Goal: Information Seeking & Learning: Learn about a topic

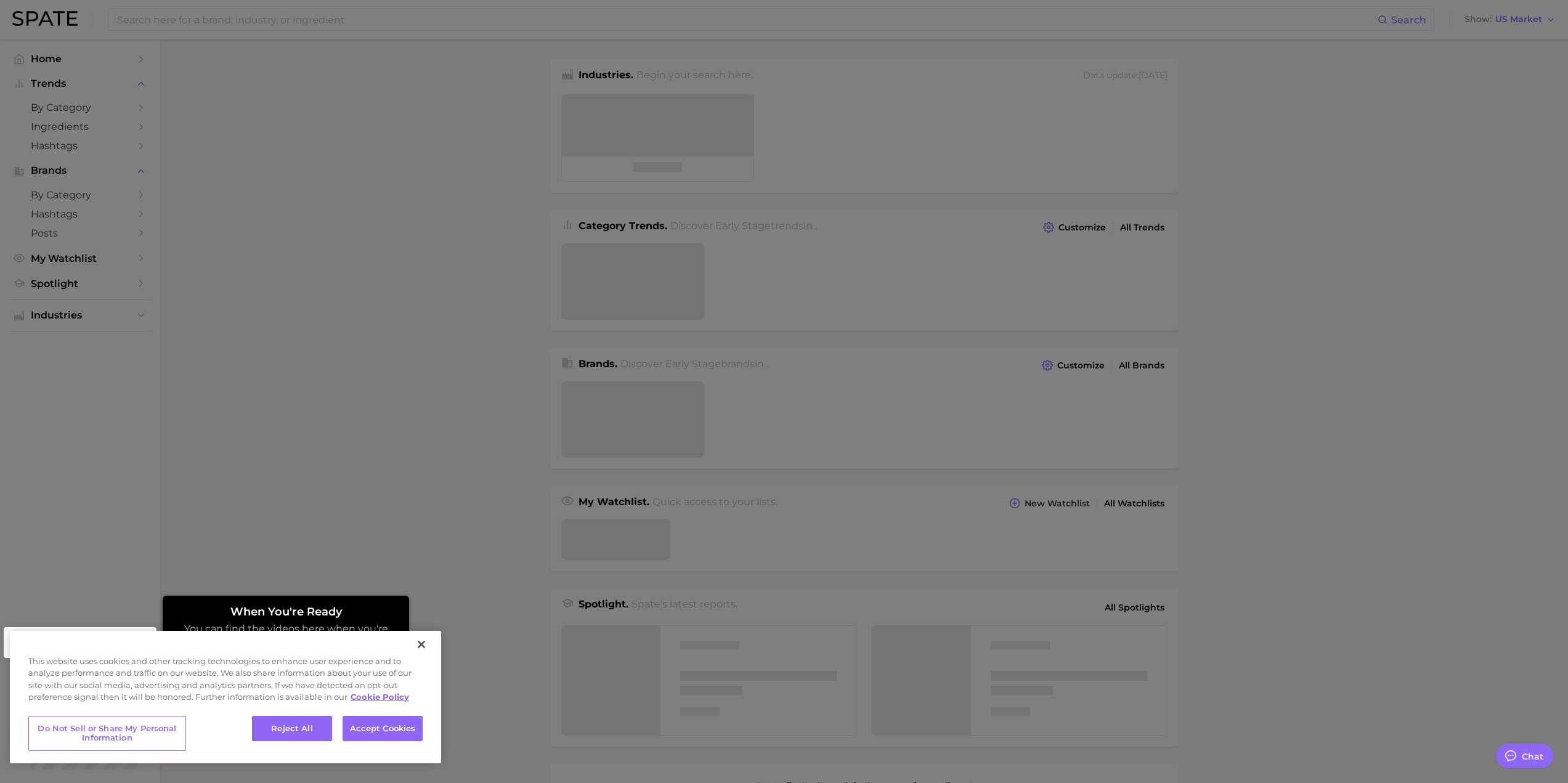
type textarea "x"
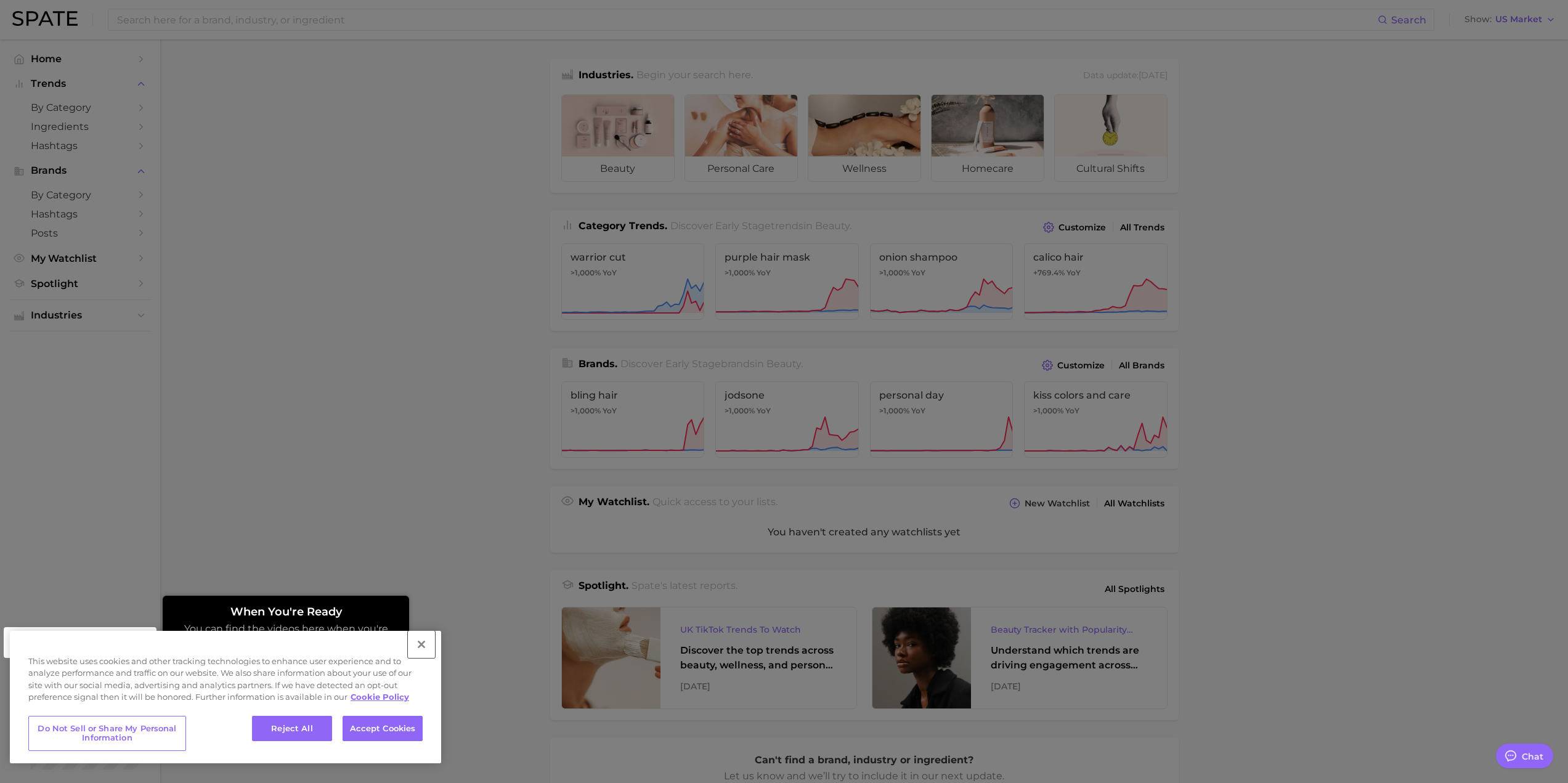
click at [426, 641] on button "Close" at bounding box center [421, 644] width 27 height 27
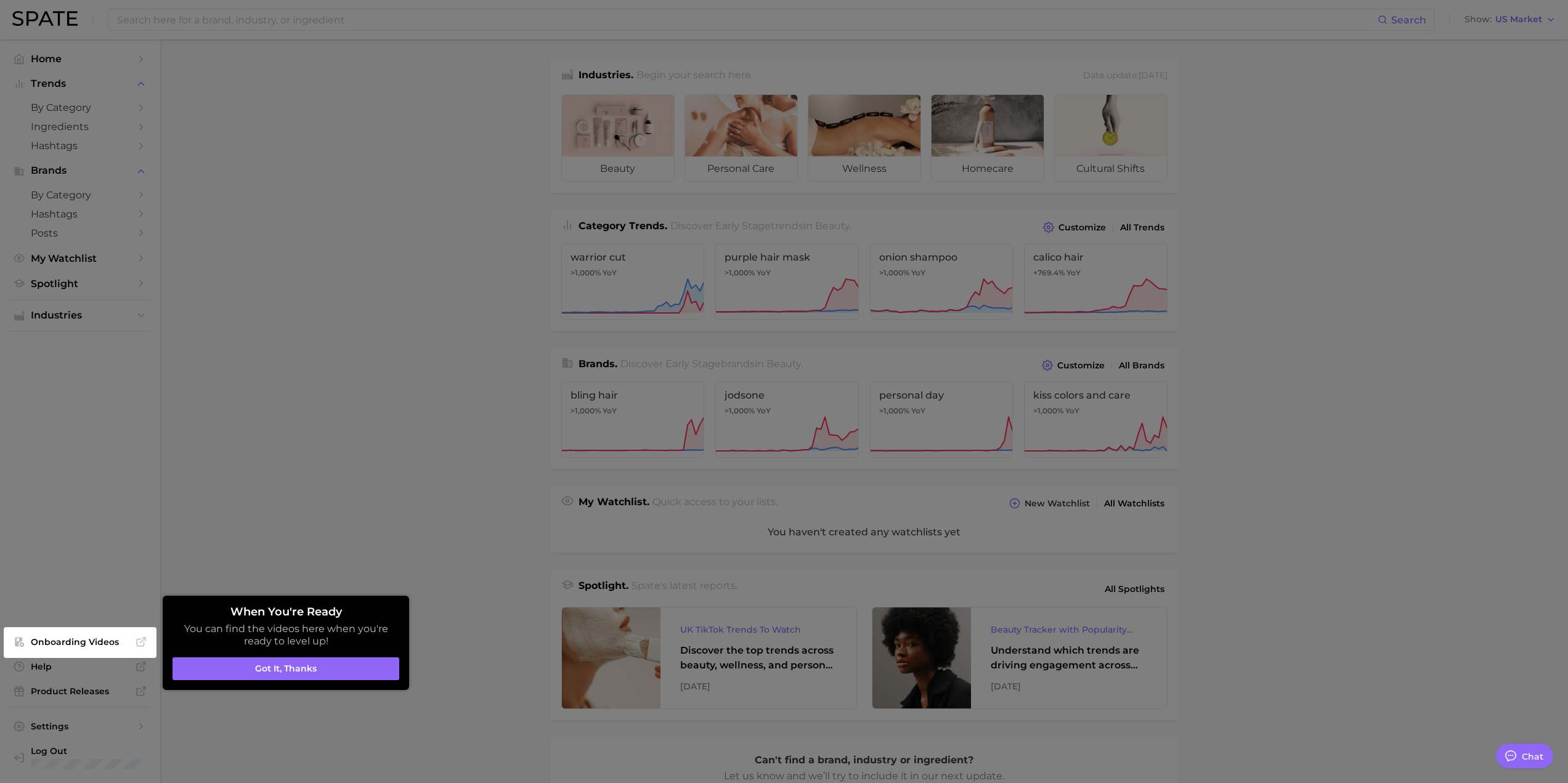
click at [260, 670] on button "Got it, thanks" at bounding box center [285, 669] width 226 height 23
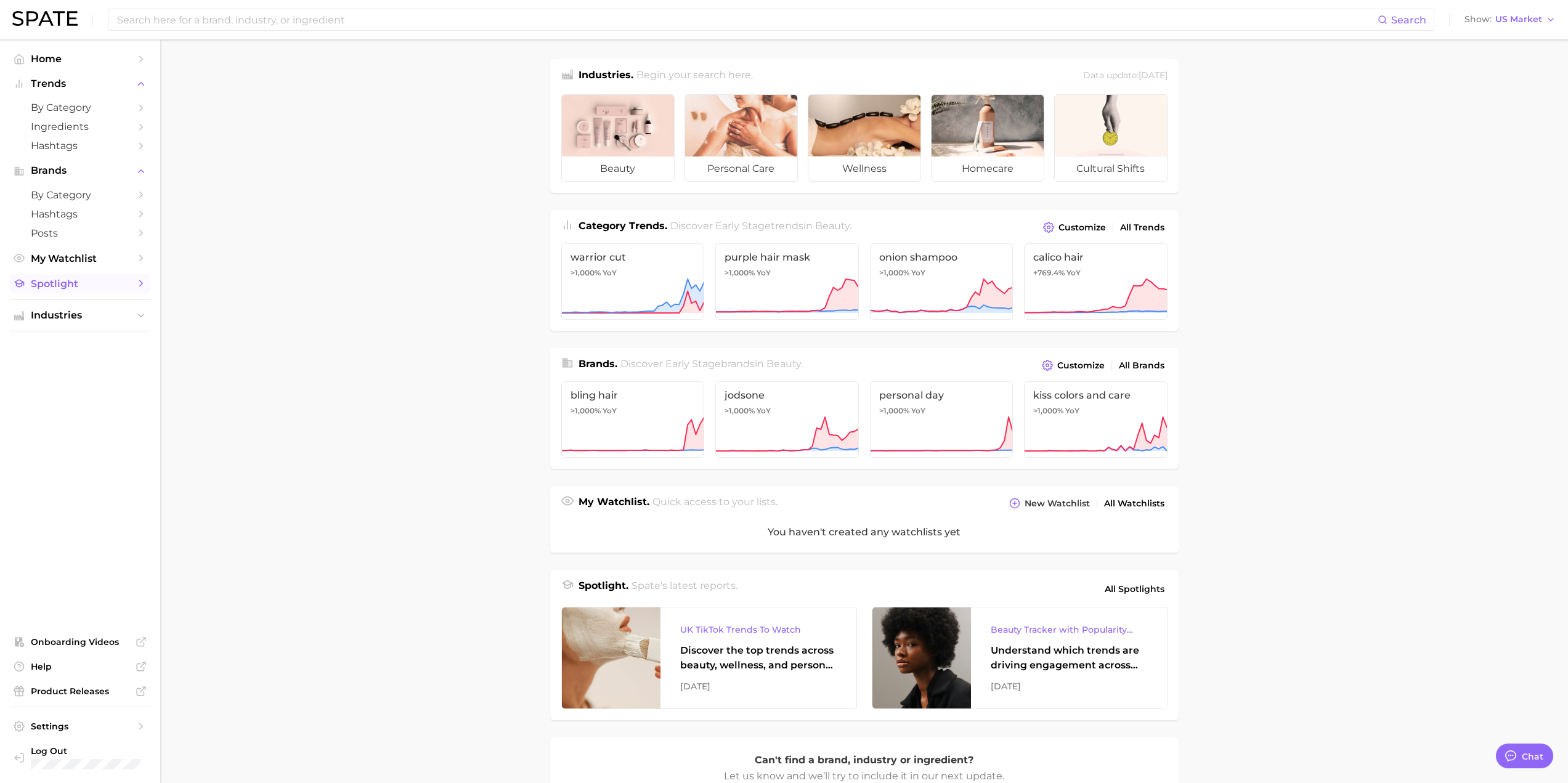
click at [93, 290] on span "Spotlight" at bounding box center [80, 284] width 98 height 12
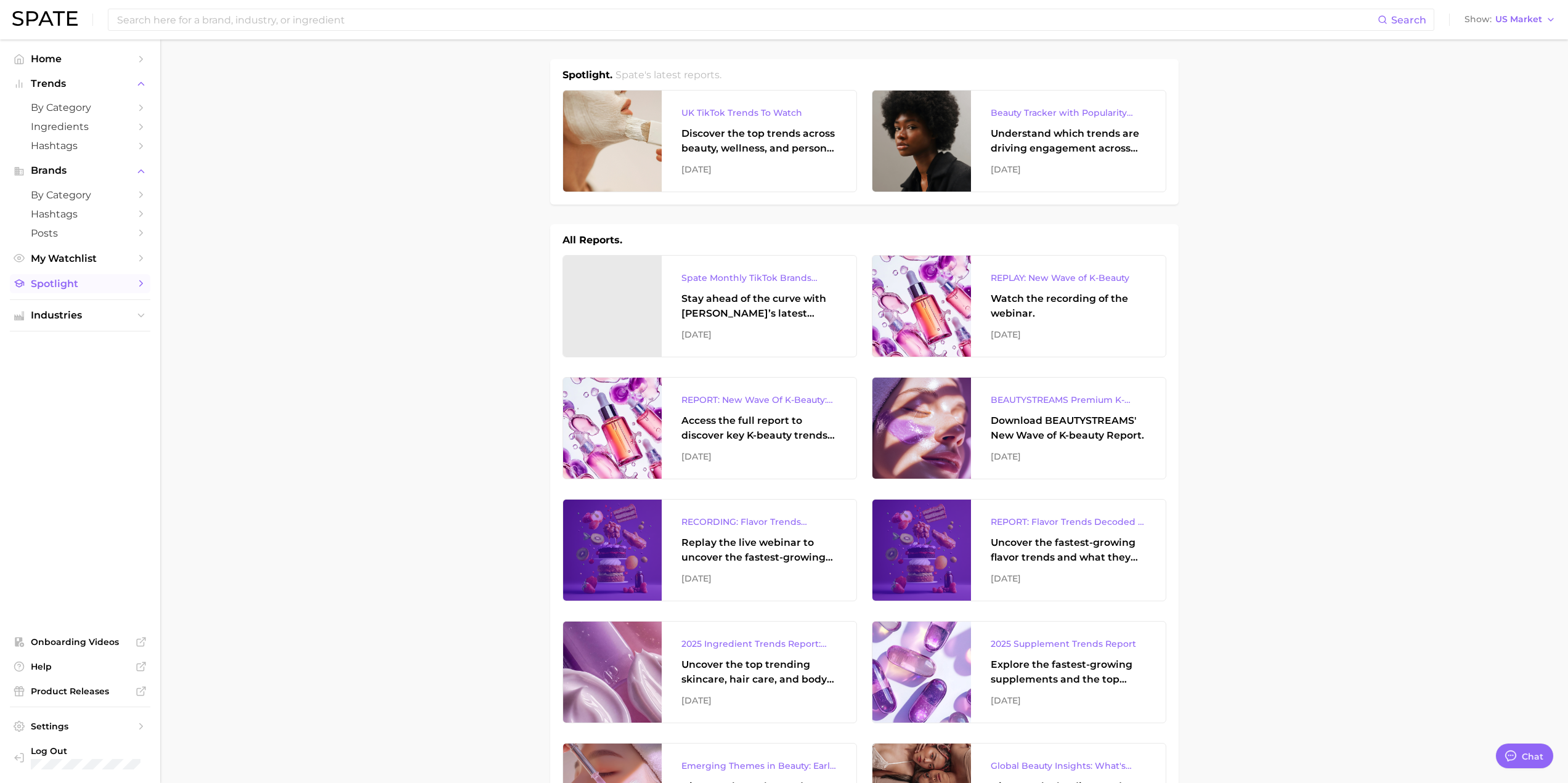
click at [105, 288] on span "Spotlight" at bounding box center [80, 284] width 98 height 12
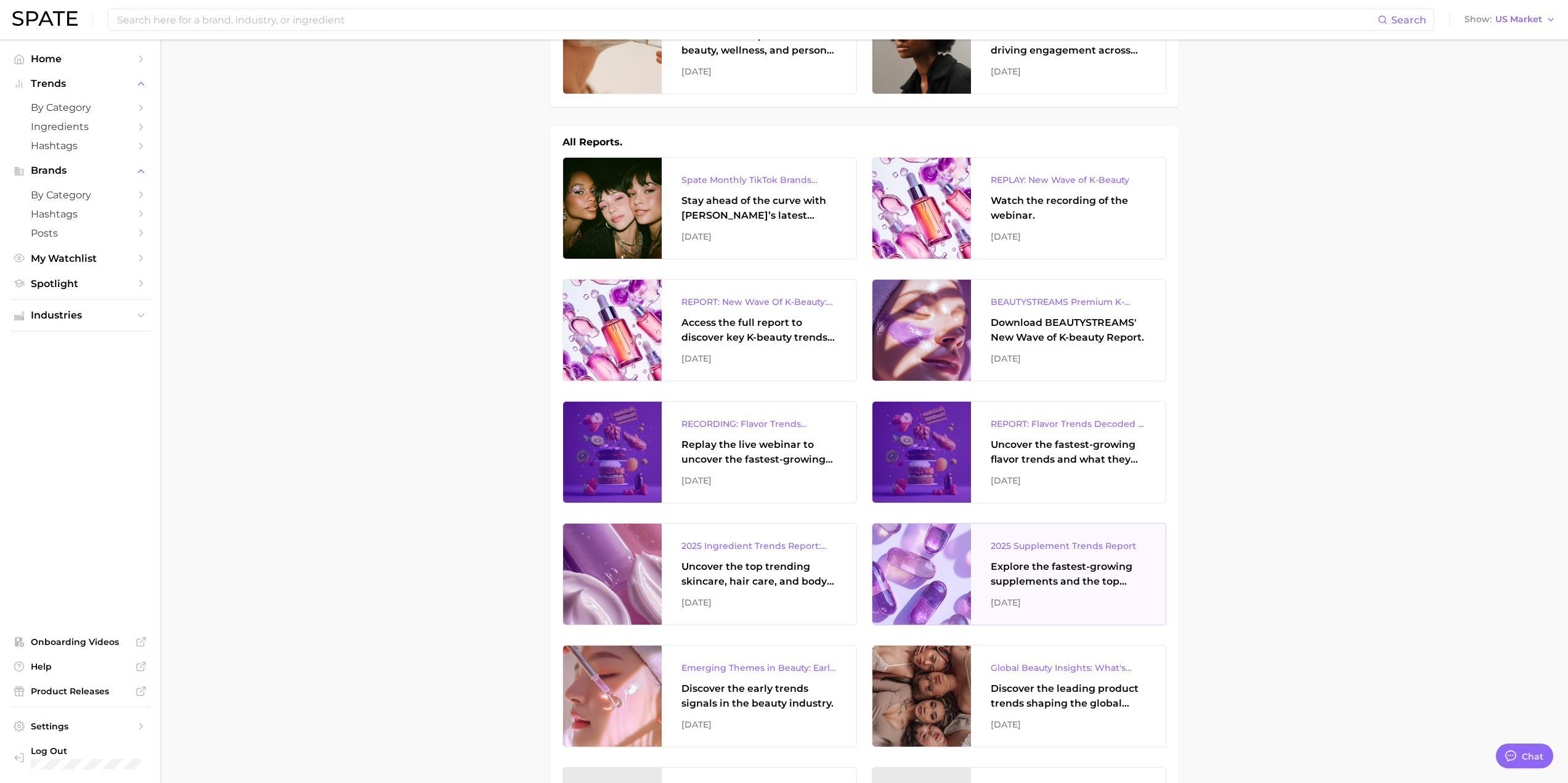
scroll to position [123, 0]
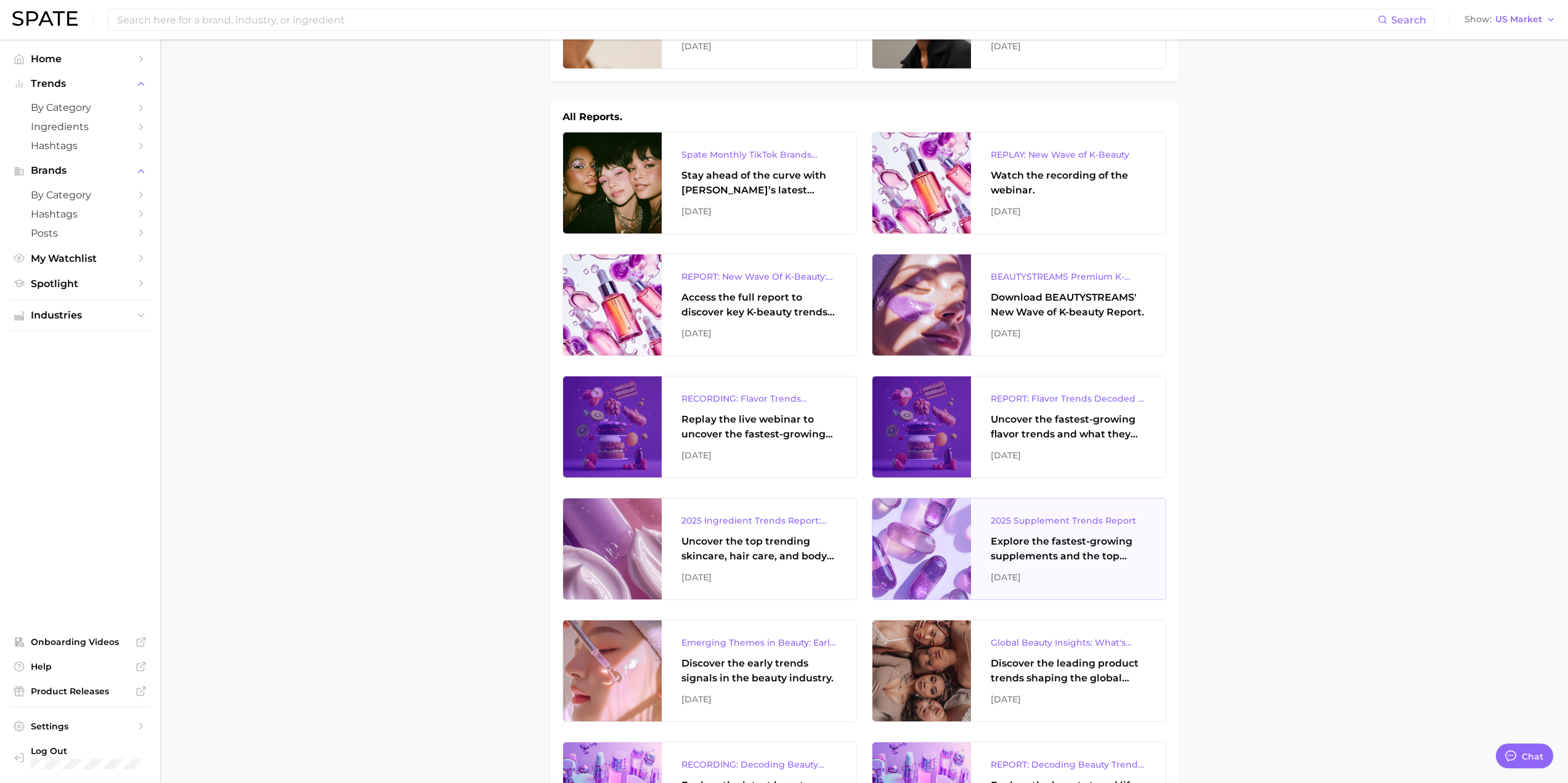
click at [1038, 517] on div "2025 Supplement Trends Report" at bounding box center [1068, 521] width 156 height 15
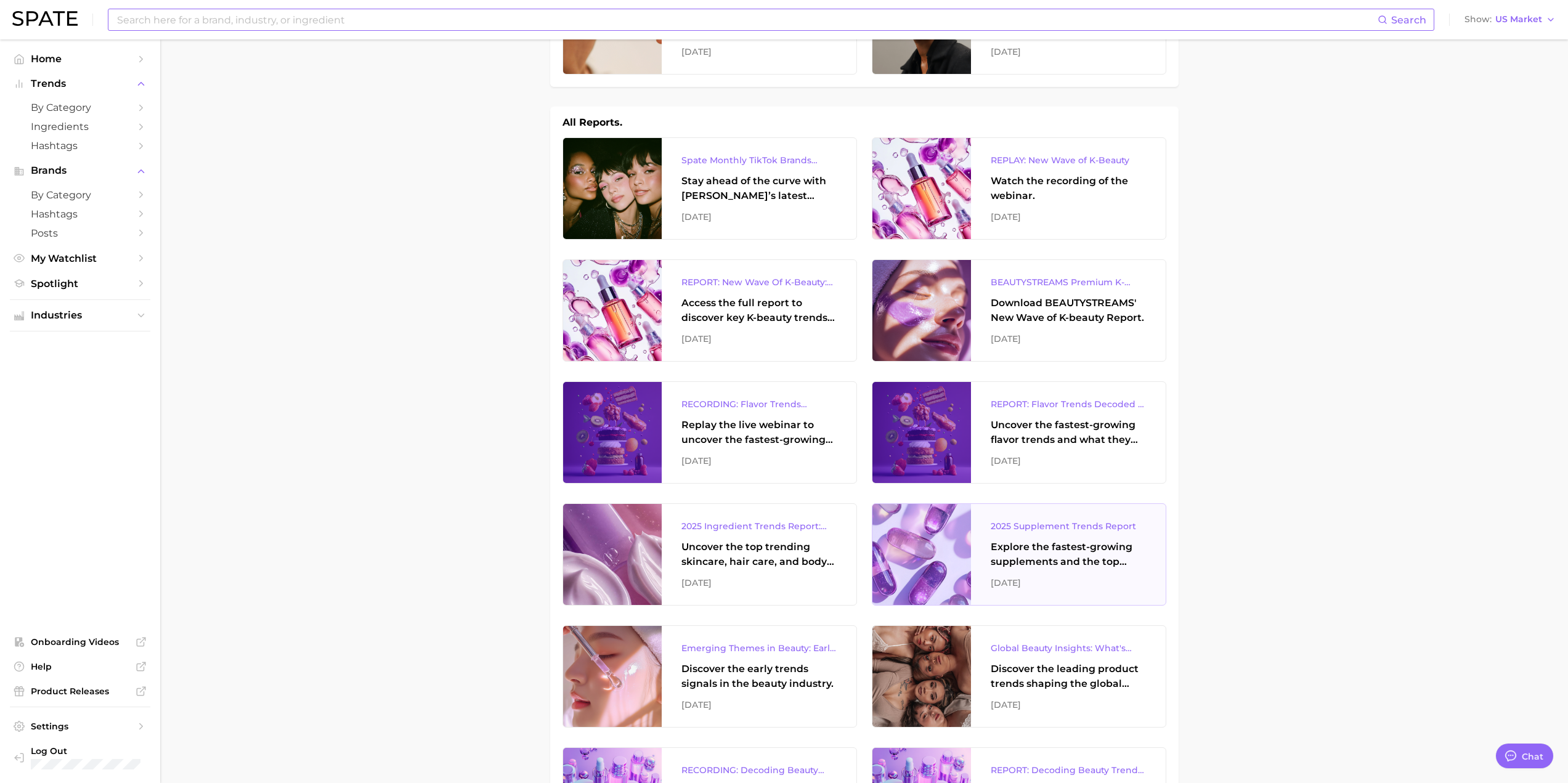
scroll to position [0, 0]
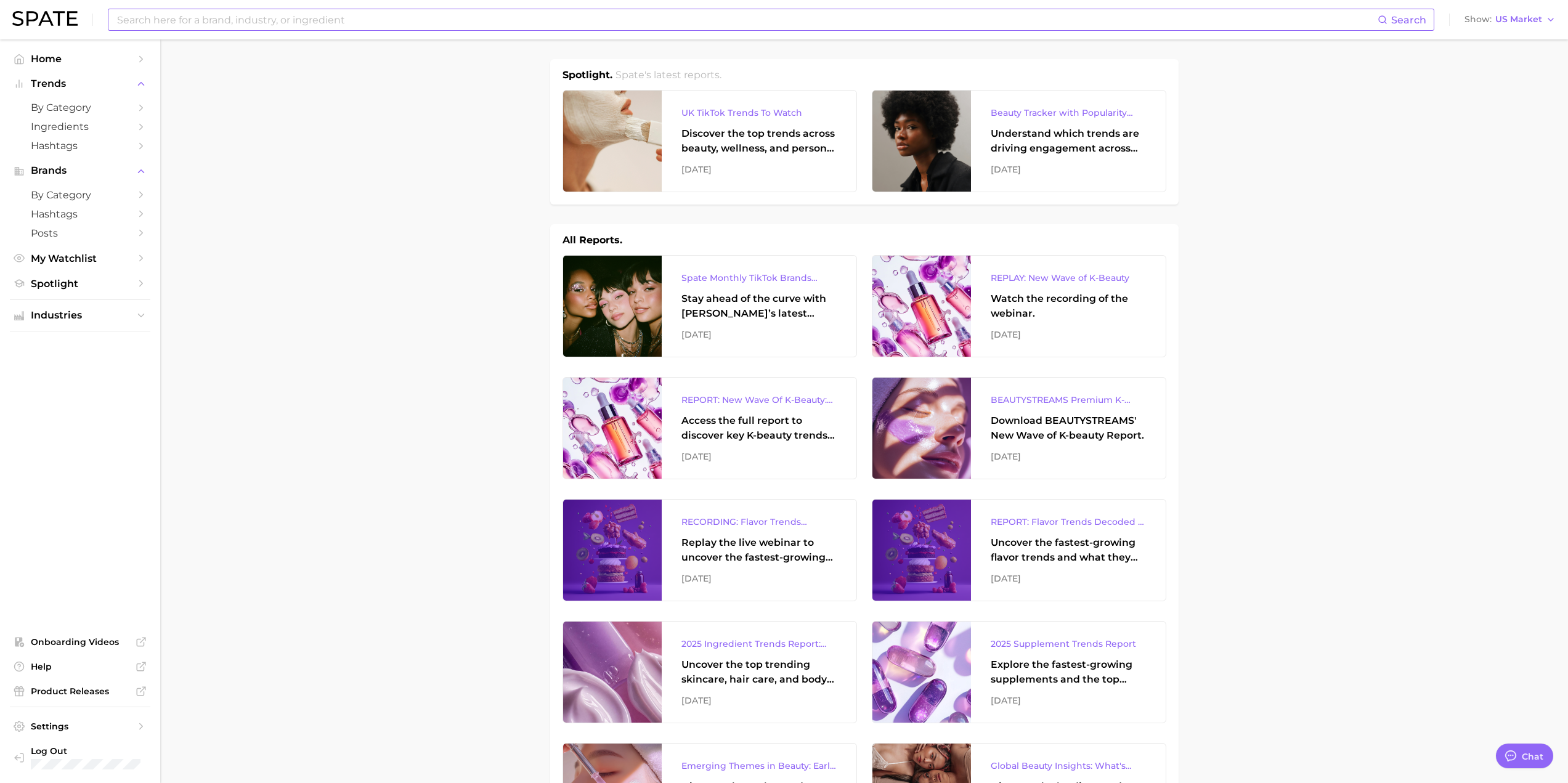
click at [272, 9] on input at bounding box center [747, 19] width 1262 height 21
type input "fat"
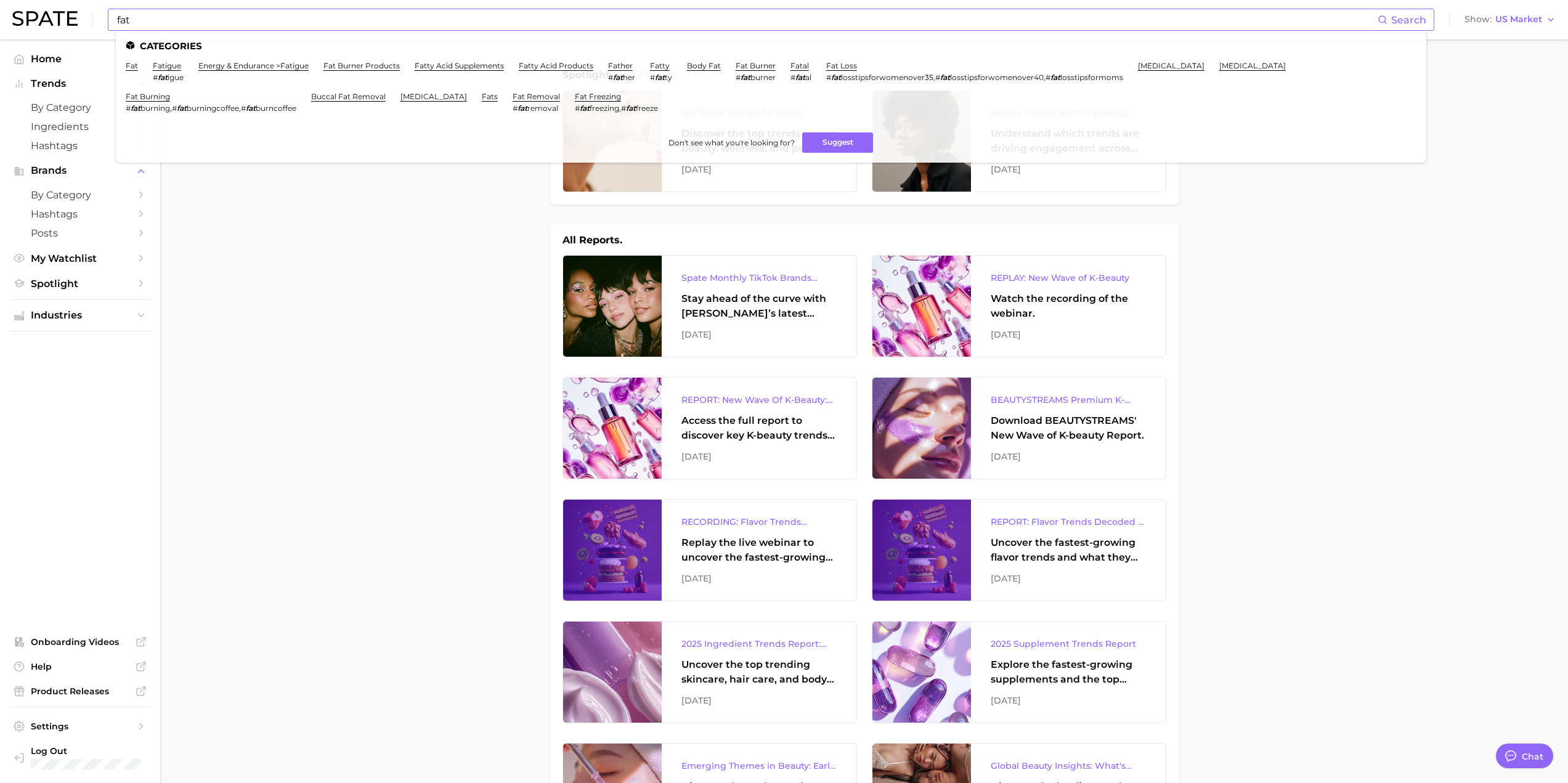
drag, startPoint x: 835, startPoint y: 141, endPoint x: 1022, endPoint y: 60, distance: 203.8
click at [1033, 124] on ul "Categories fat fatigue # fat igue energy & endurance > fatigue fat burner produ…" at bounding box center [771, 97] width 1310 height 132
click at [543, 66] on link "fatty acid products" at bounding box center [556, 65] width 75 height 9
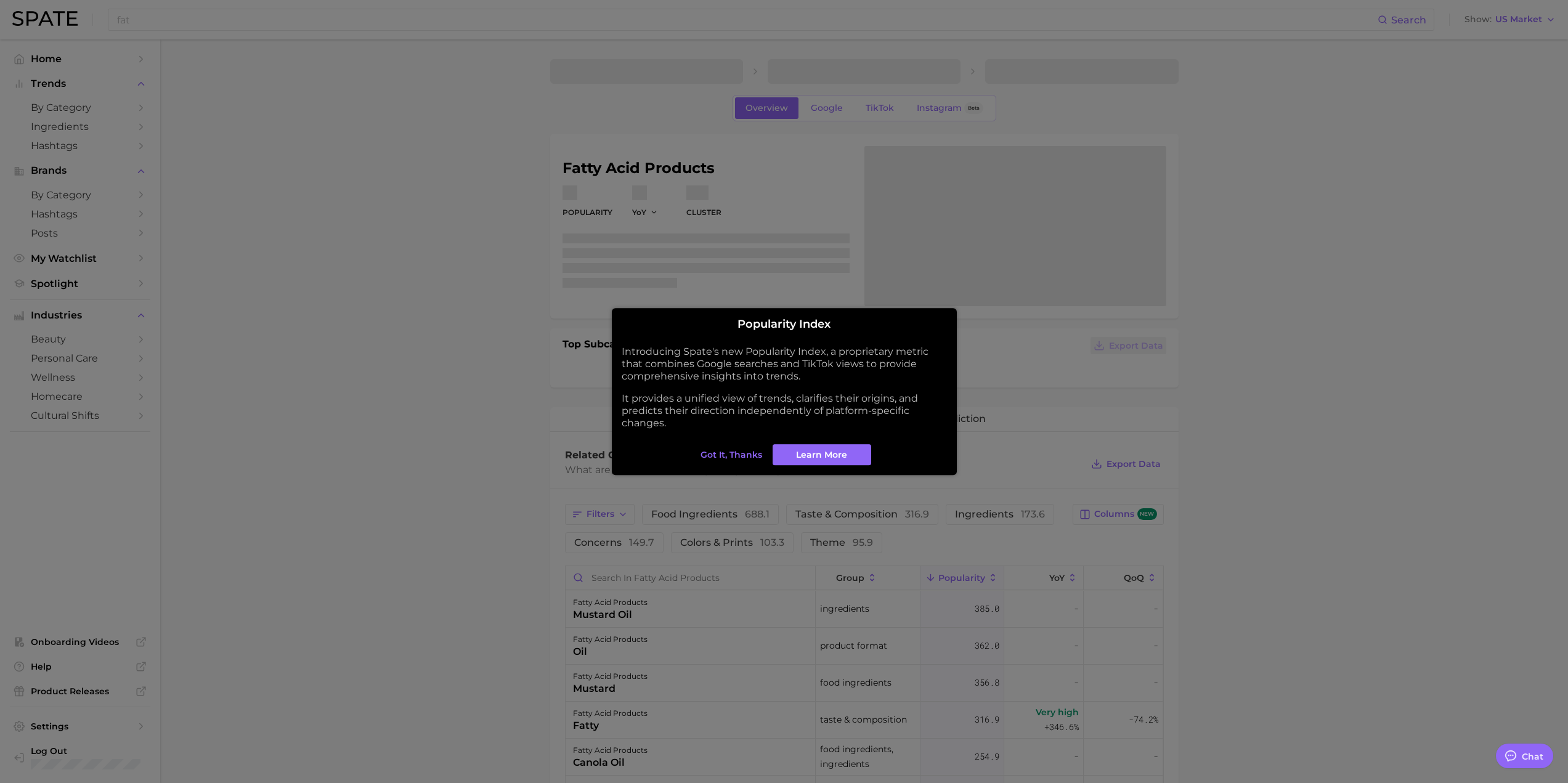
type textarea "x"
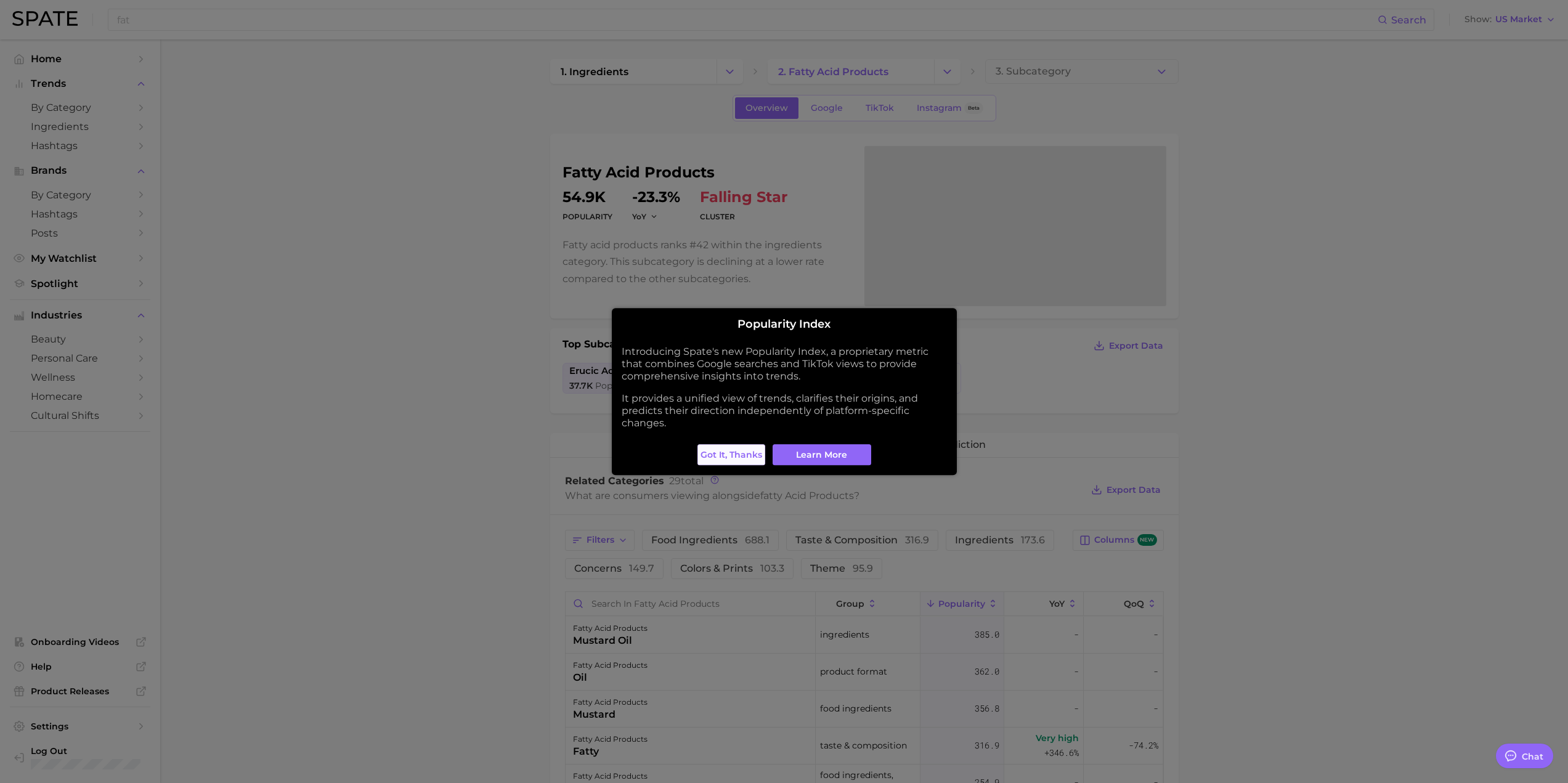
click at [742, 452] on span "Got it, thanks" at bounding box center [731, 455] width 61 height 11
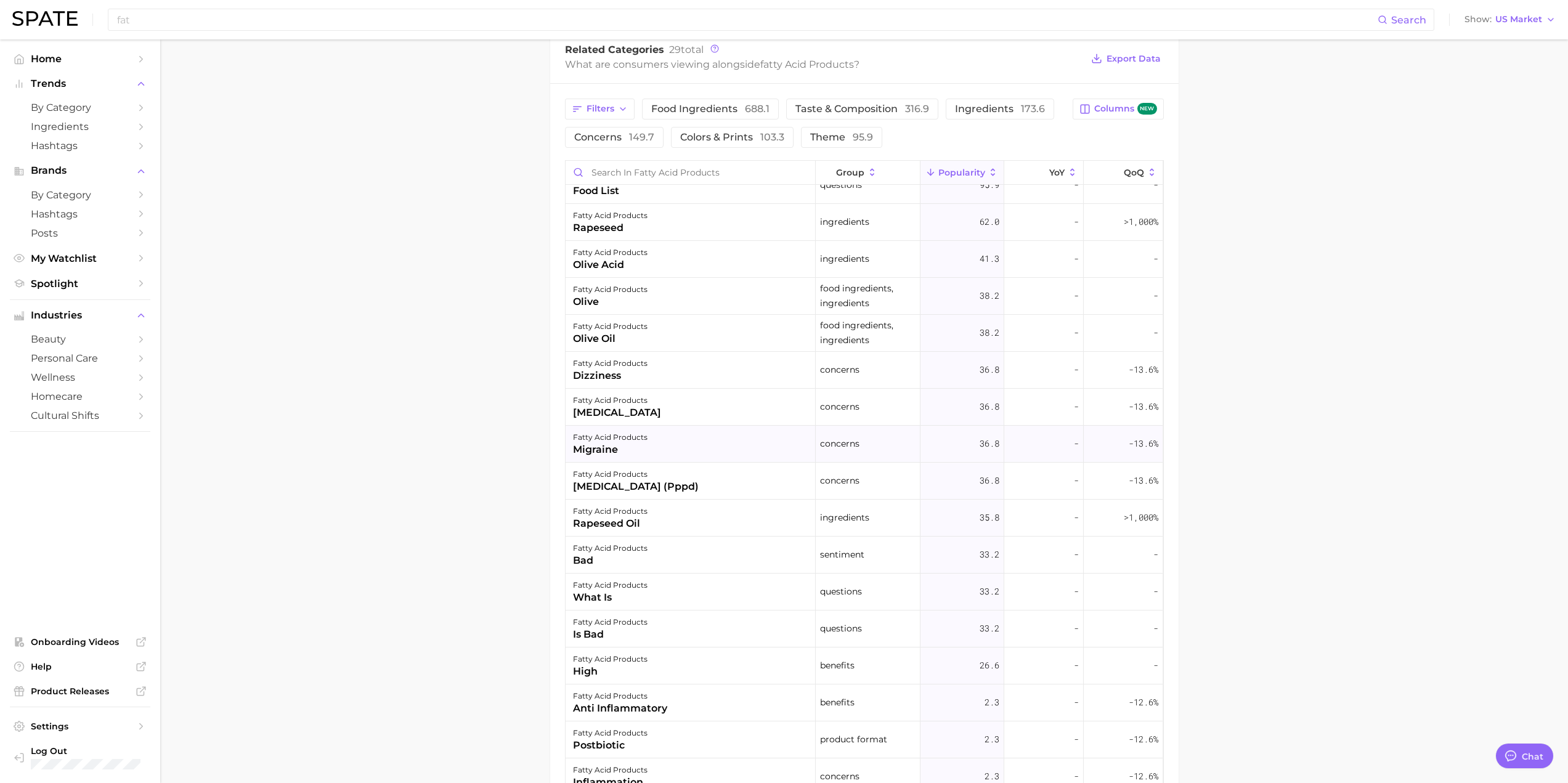
scroll to position [315, 0]
click at [78, 345] on span "beauty" at bounding box center [80, 339] width 98 height 12
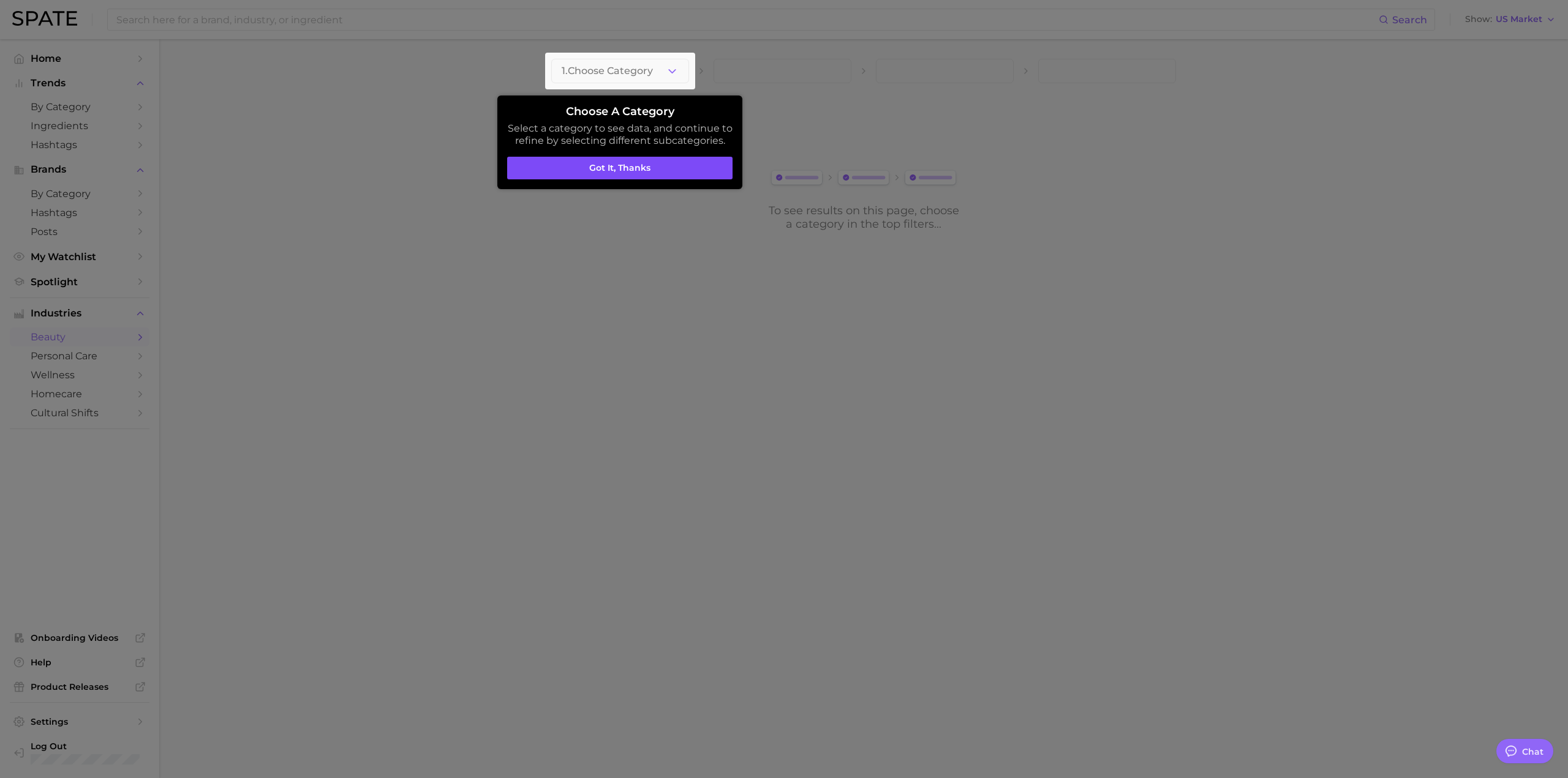
click at [640, 177] on button "Got it, thanks" at bounding box center [619, 168] width 225 height 23
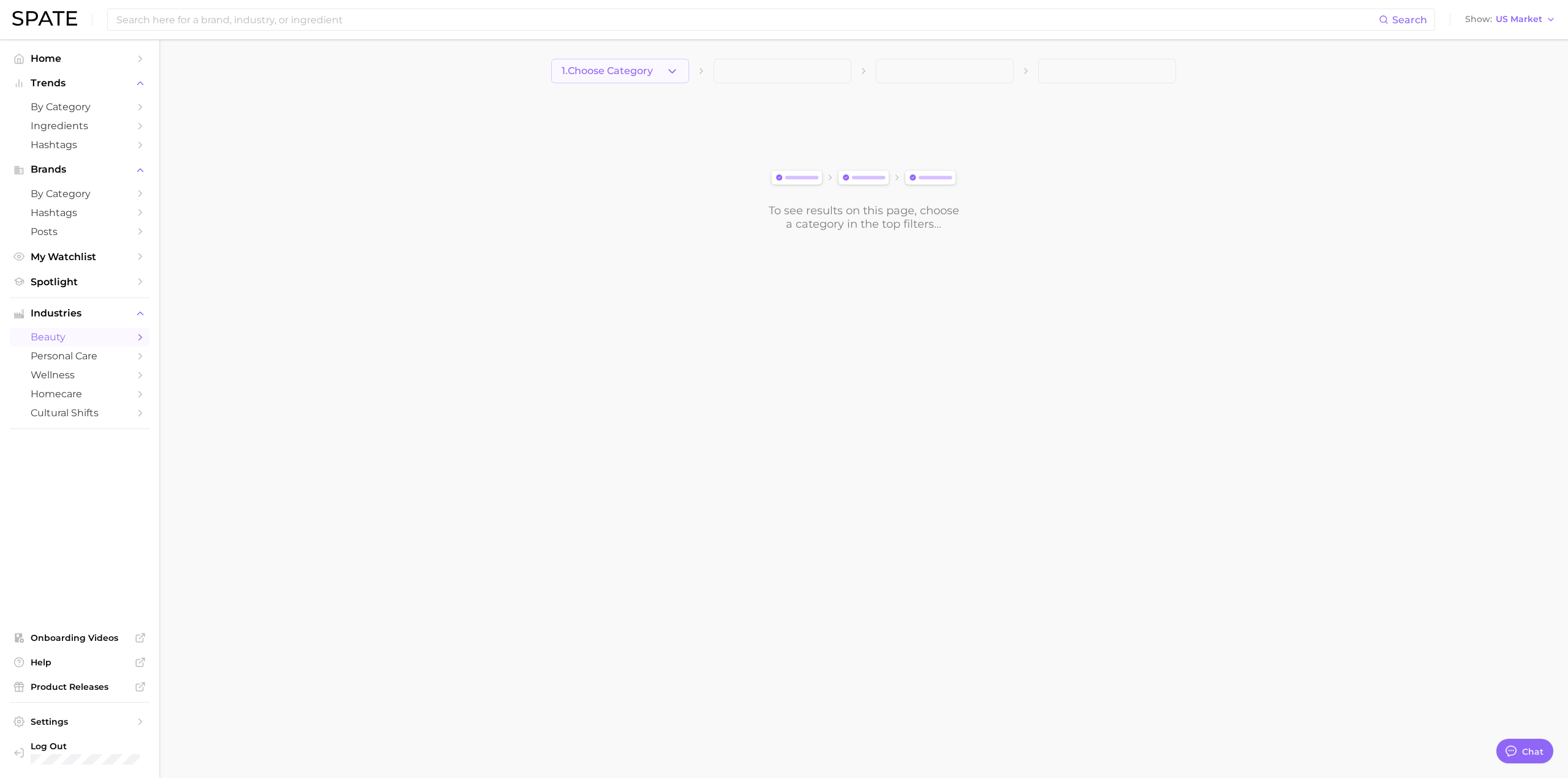
click at [617, 70] on span "1. Choose Category" at bounding box center [607, 71] width 91 height 11
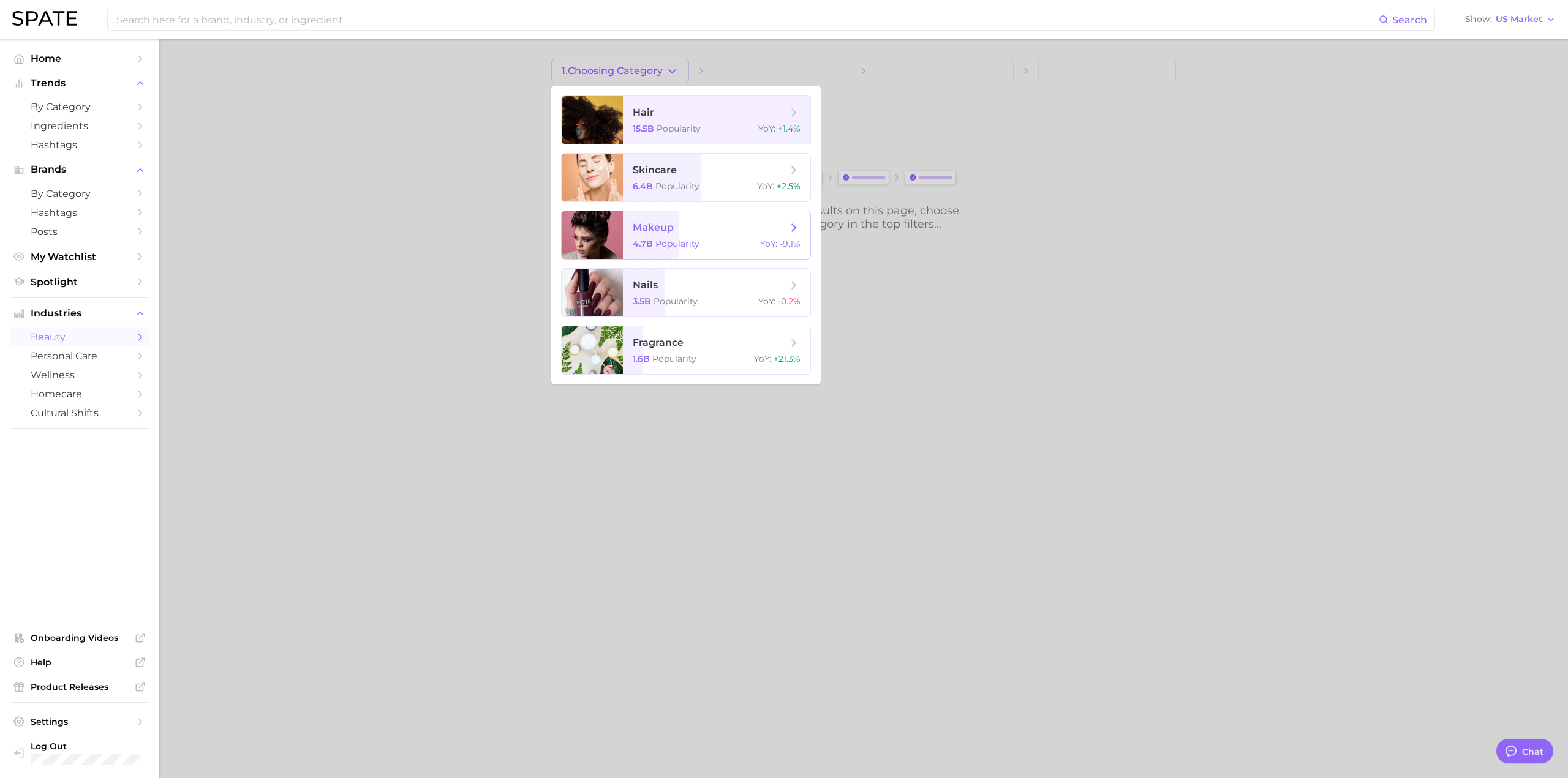
click at [705, 236] on span "makeup 4.7b Popularity YoY : -9.1%" at bounding box center [716, 235] width 188 height 48
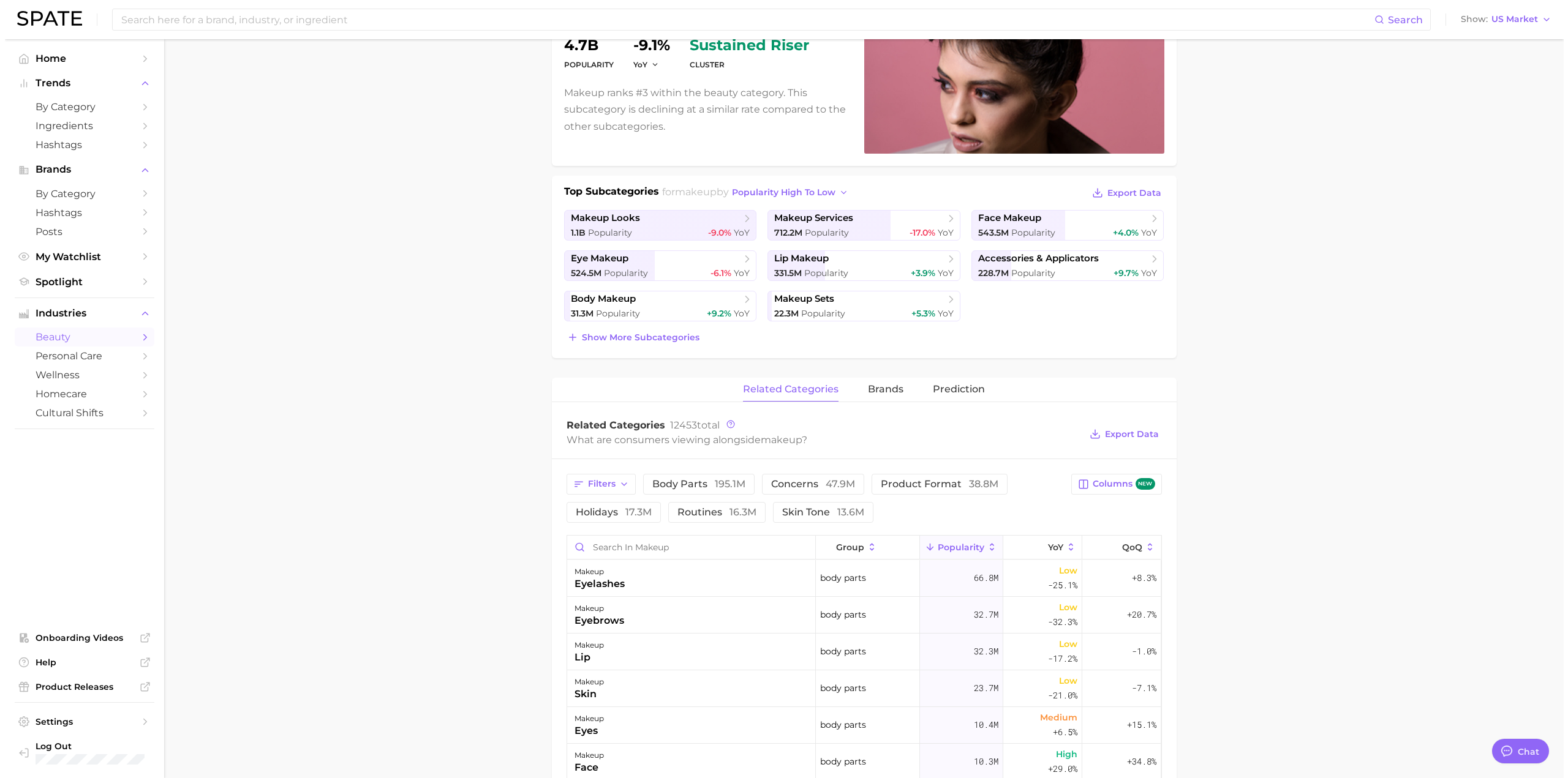
scroll to position [184, 0]
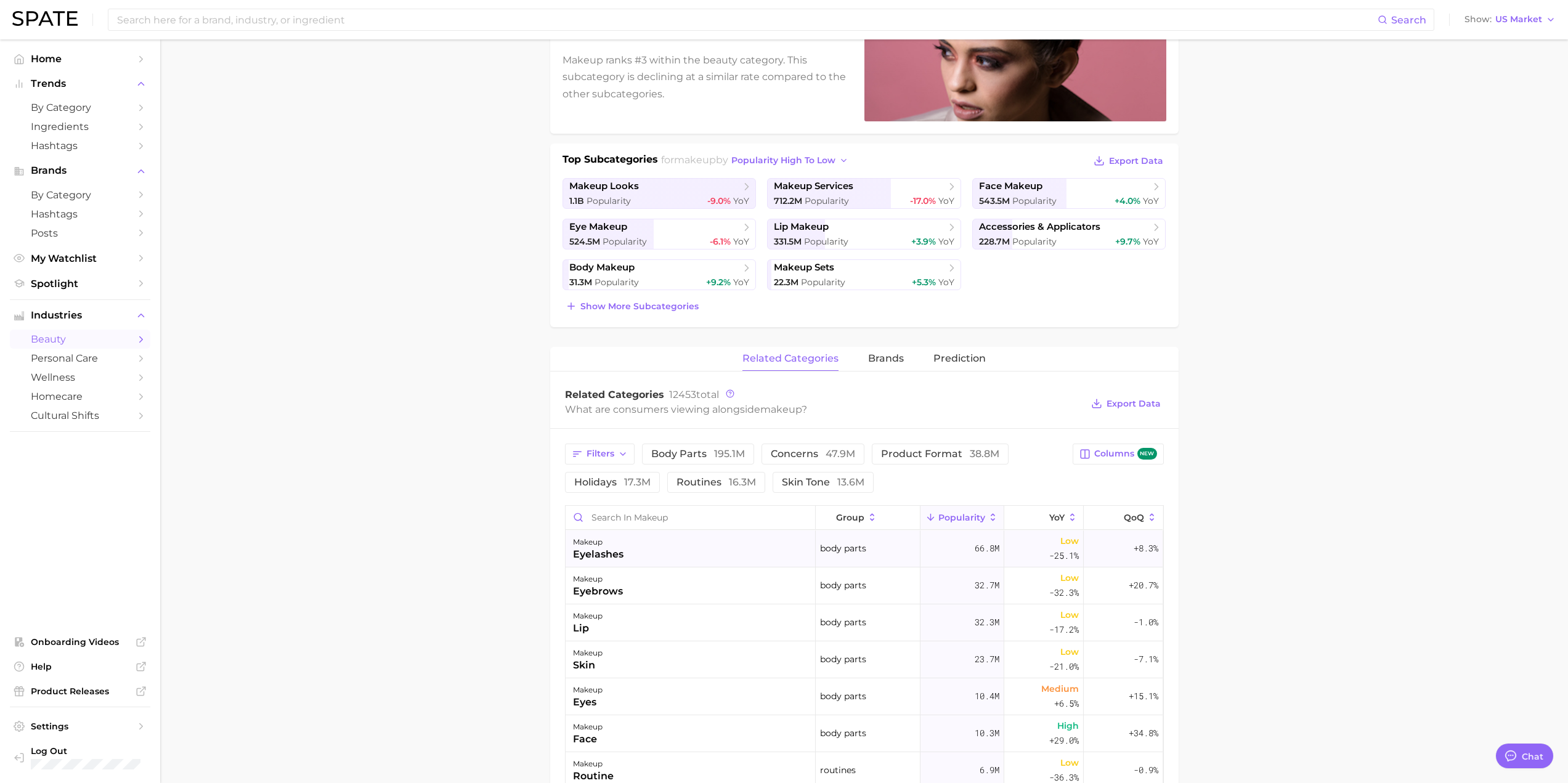
click at [667, 554] on div "makeup eyelashes" at bounding box center [691, 549] width 250 height 37
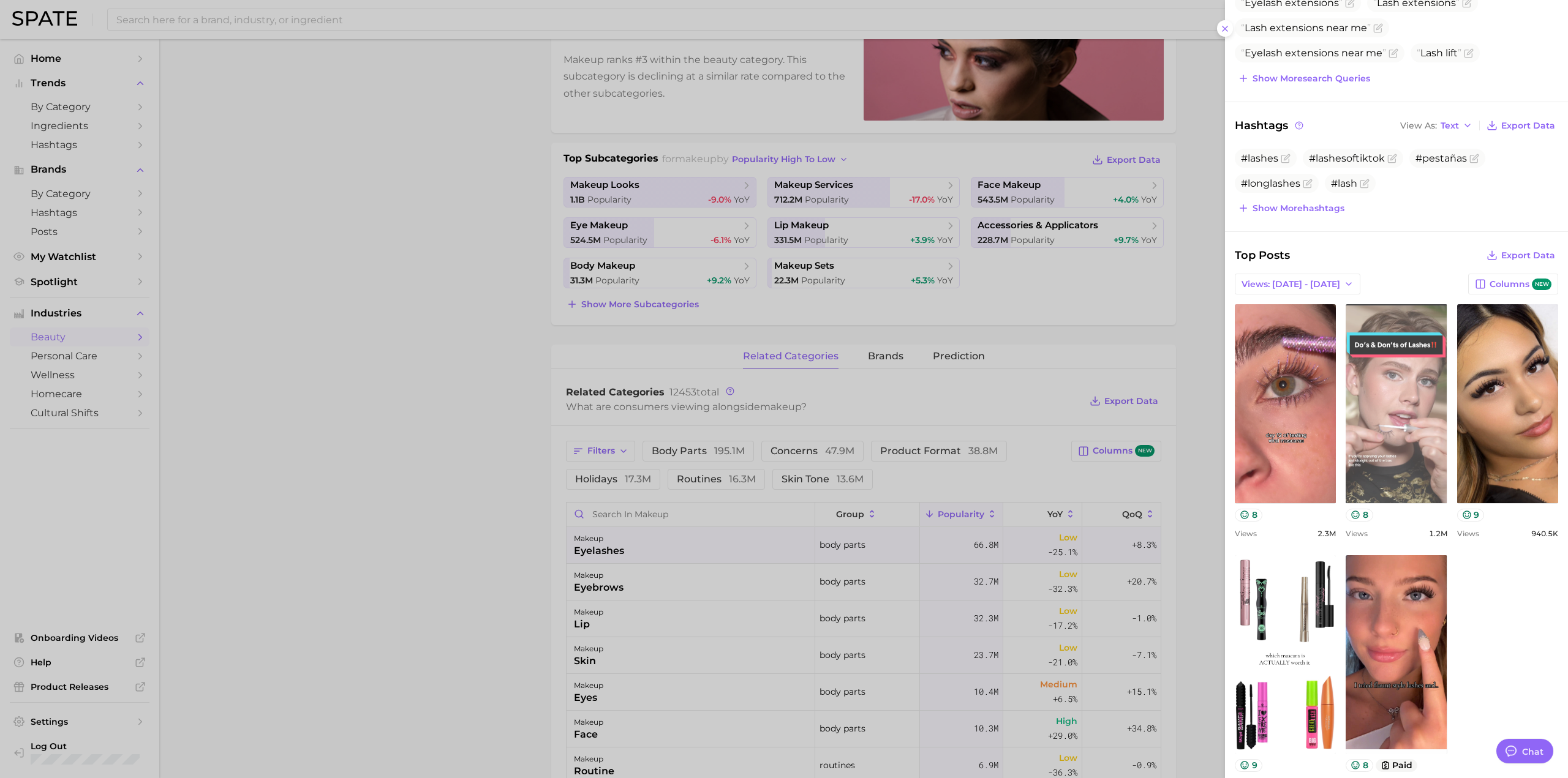
scroll to position [273, 0]
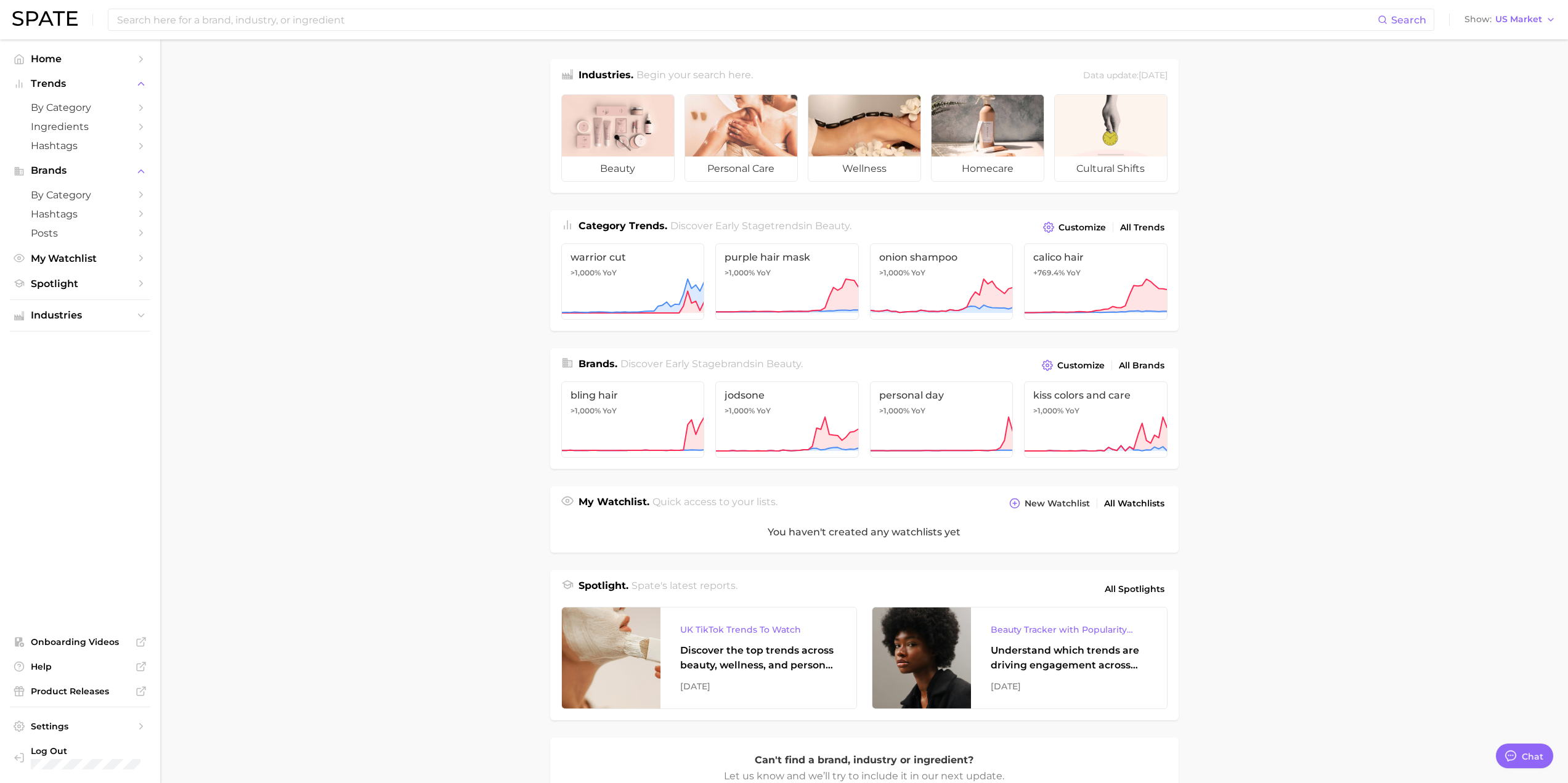
type textarea "x"
